Goal: Check status

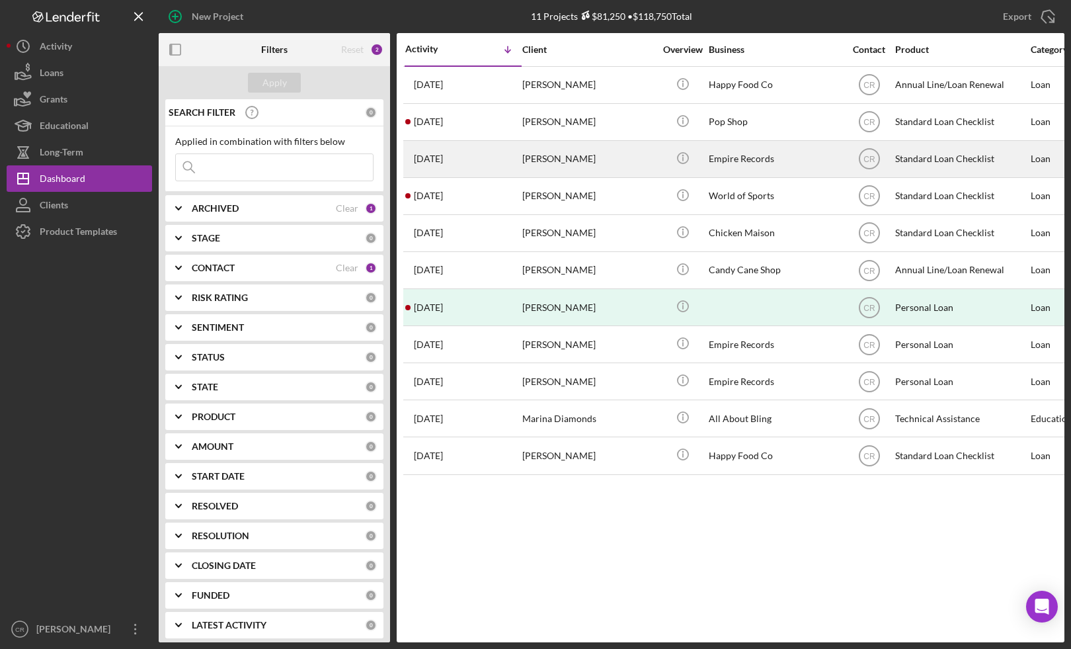
click at [515, 161] on div "[DATE] [PERSON_NAME]" at bounding box center [463, 159] width 116 height 35
